Goal: Information Seeking & Learning: Learn about a topic

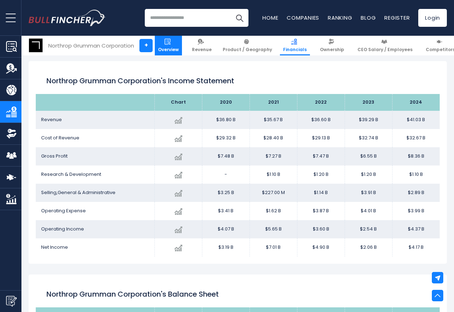
click at [164, 43] on img at bounding box center [167, 42] width 6 height 6
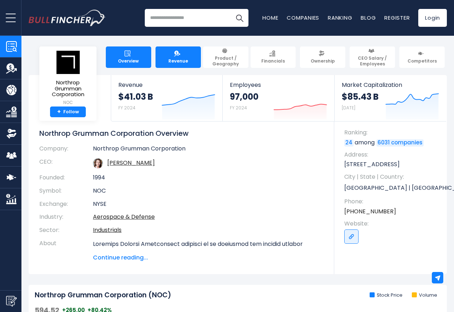
click at [176, 58] on span "Revenue" at bounding box center [178, 61] width 20 height 6
